Goal: Task Accomplishment & Management: Manage account settings

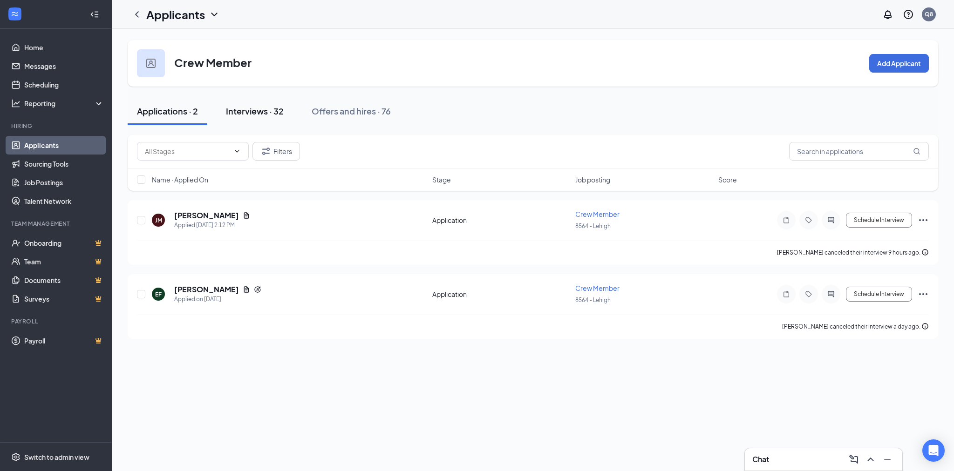
click at [279, 106] on div "Interviews · 32" at bounding box center [255, 111] width 58 height 12
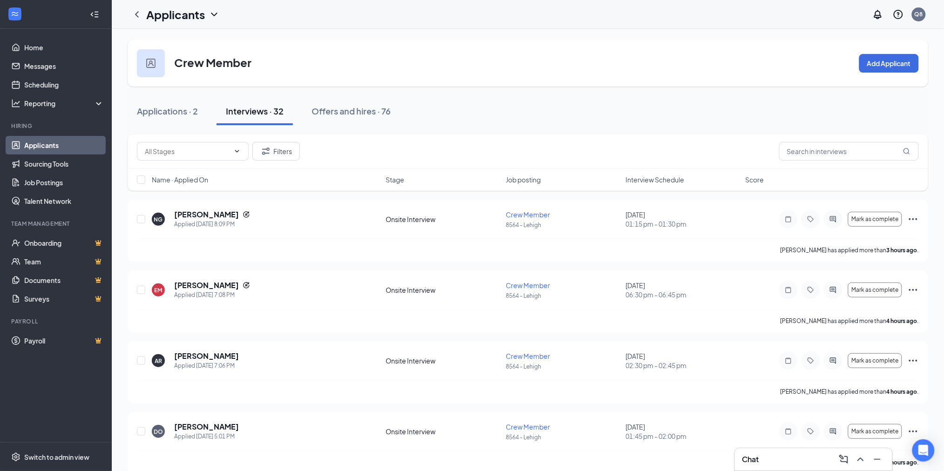
click at [525, 175] on span "Job posting" at bounding box center [523, 179] width 35 height 9
click at [649, 178] on span "Interview Schedule" at bounding box center [655, 179] width 59 height 9
click at [601, 77] on div "Crew Member Add Applicant" at bounding box center [528, 63] width 800 height 47
click at [141, 435] on input "checkbox" at bounding box center [141, 431] width 8 height 8
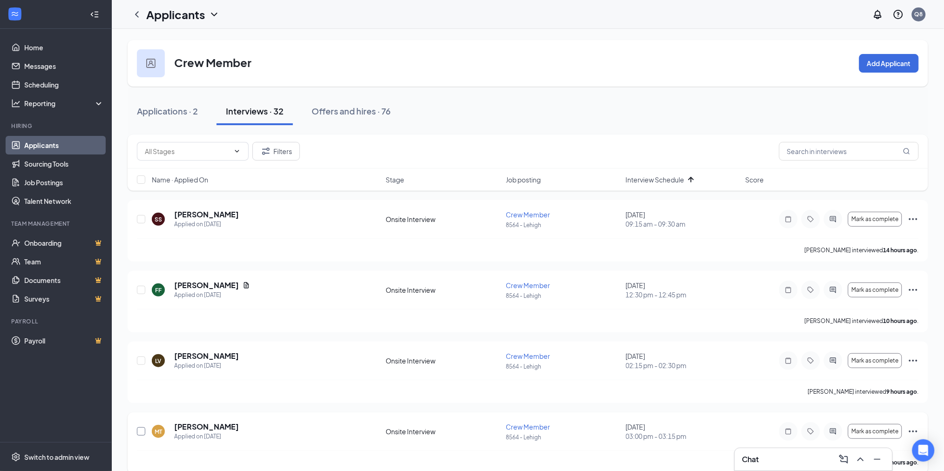
checkbox input "true"
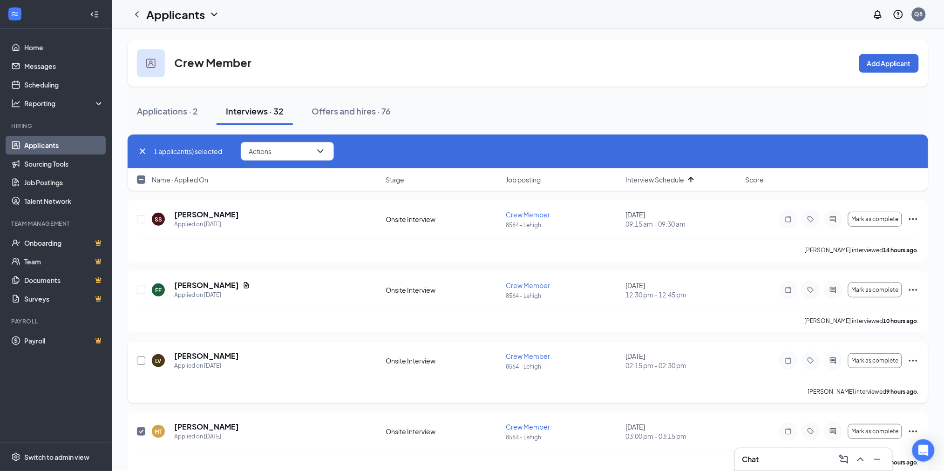
click at [137, 360] on input "checkbox" at bounding box center [141, 361] width 8 height 8
checkbox input "true"
click at [143, 286] on input "checkbox" at bounding box center [141, 290] width 8 height 8
checkbox input "true"
click at [140, 214] on div at bounding box center [141, 220] width 9 height 20
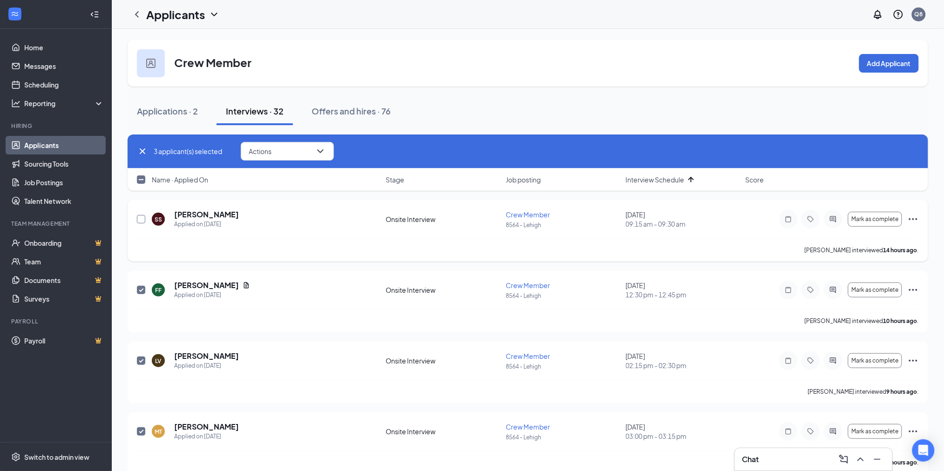
click at [139, 220] on input "checkbox" at bounding box center [141, 219] width 8 height 8
checkbox input "true"
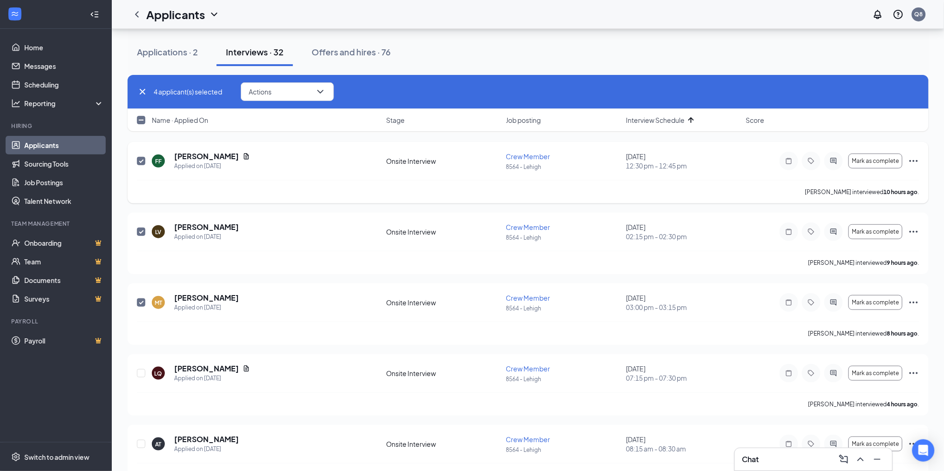
scroll to position [186, 0]
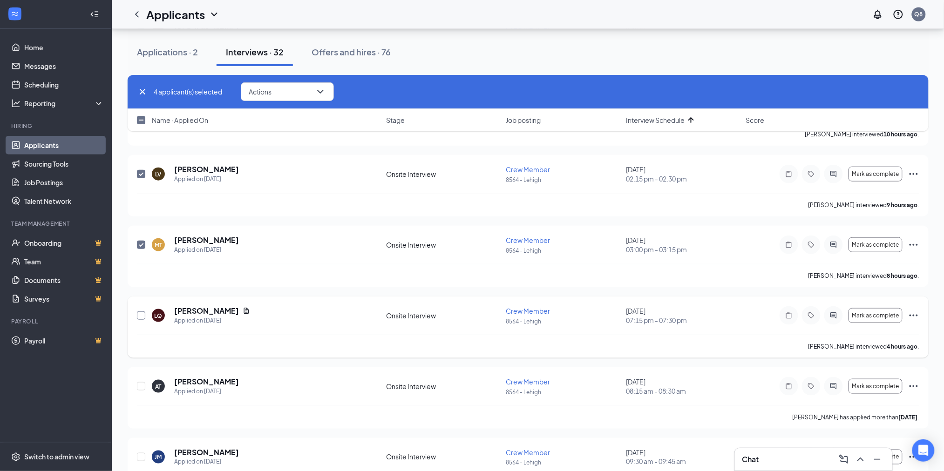
click at [140, 316] on input "checkbox" at bounding box center [141, 316] width 8 height 8
checkbox input "true"
click at [277, 93] on button "Actions" at bounding box center [287, 91] width 93 height 19
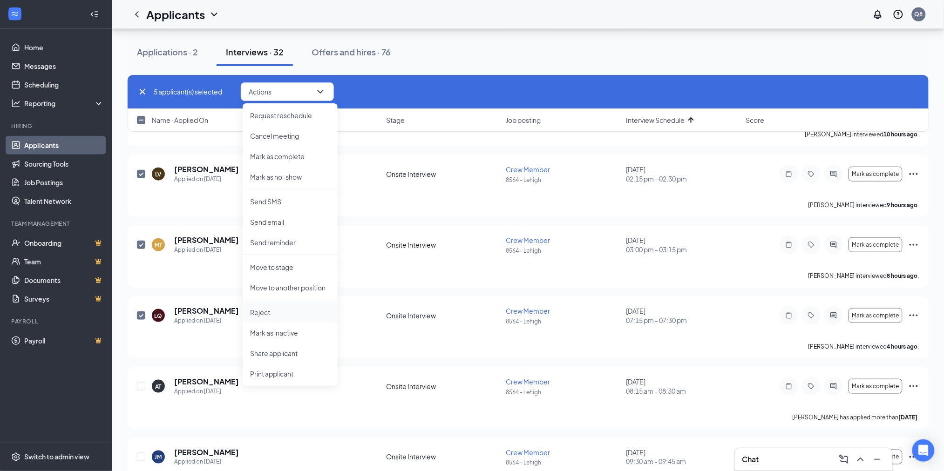
click at [262, 308] on p "Reject" at bounding box center [290, 312] width 80 height 9
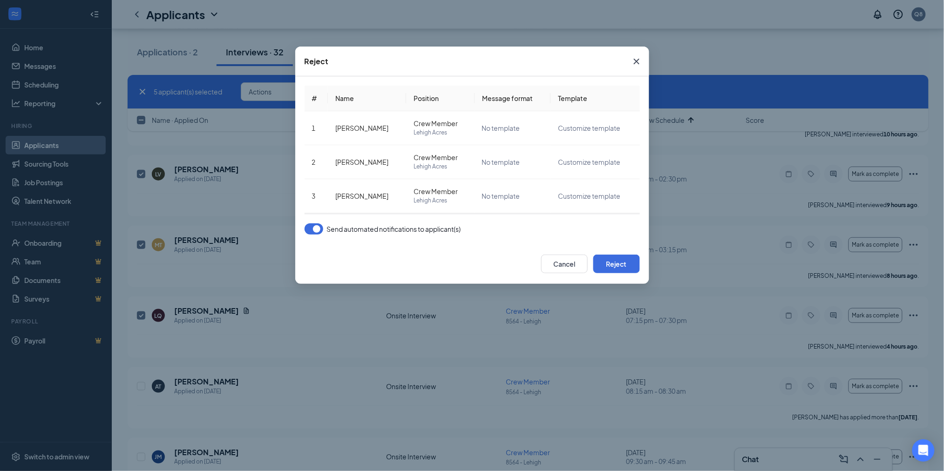
click at [318, 230] on button "button" at bounding box center [314, 229] width 19 height 11
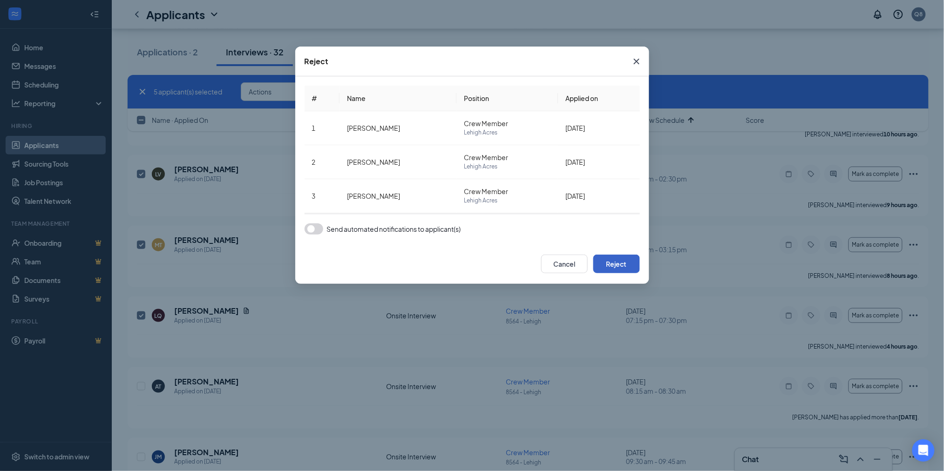
click at [632, 270] on button "Reject" at bounding box center [616, 264] width 47 height 19
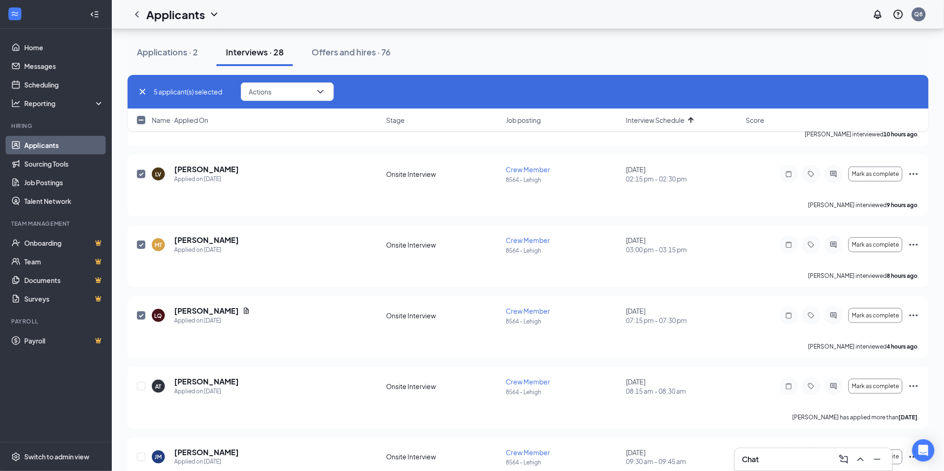
checkbox input "false"
